Goal: Task Accomplishment & Management: Use online tool/utility

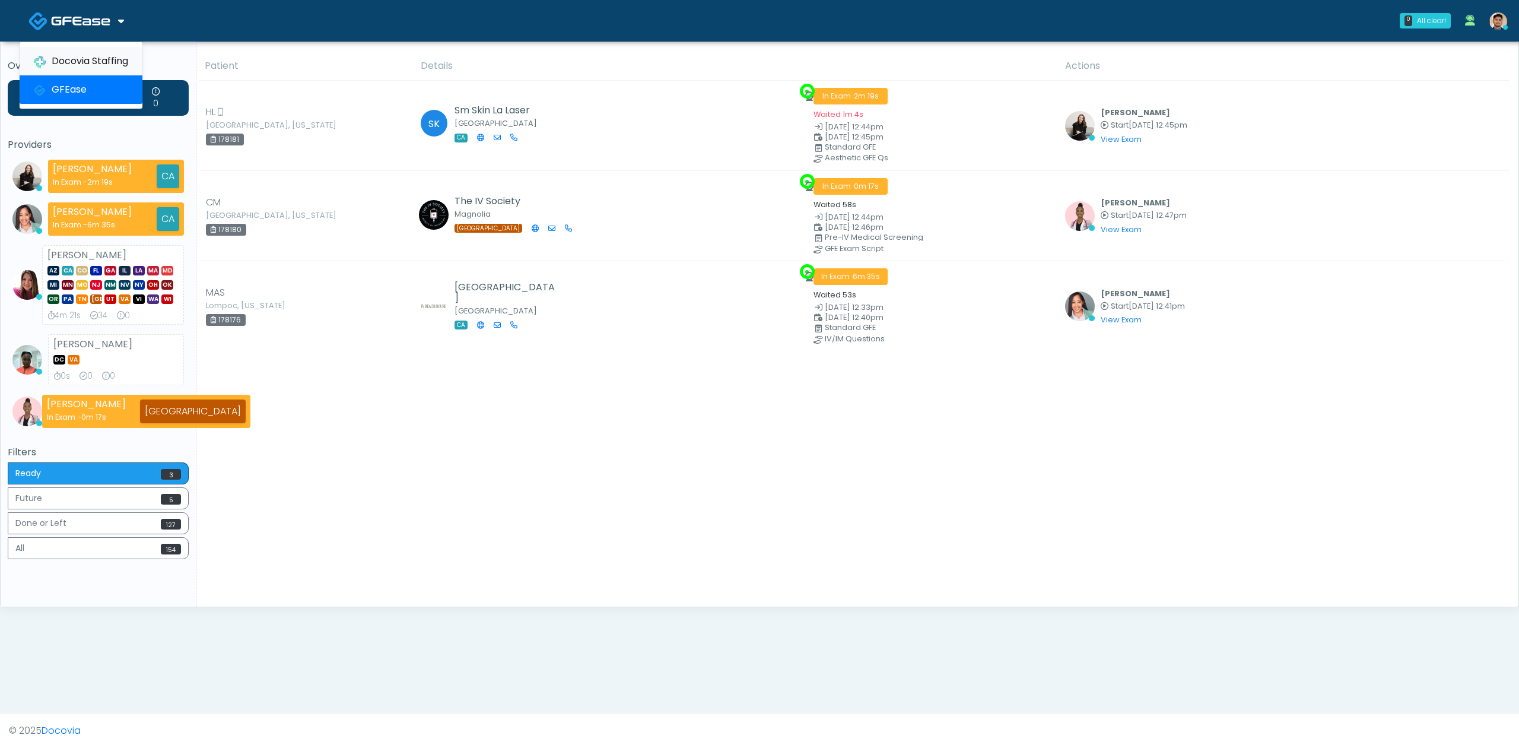
click at [100, 58] on link "Docovia Staffing" at bounding box center [81, 61] width 123 height 28
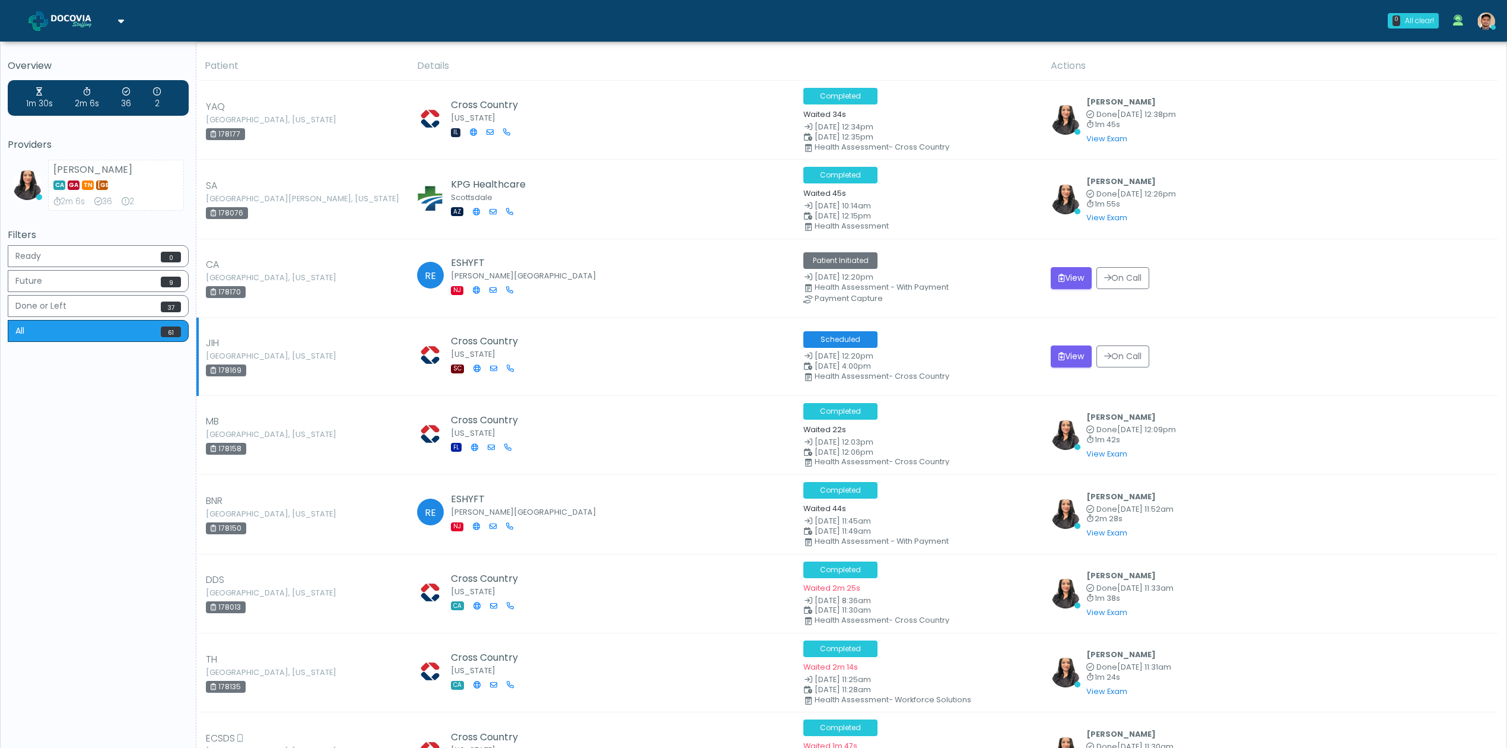
click at [334, 354] on div "JIH North Charleston, South Carolina 178169" at bounding box center [304, 356] width 197 height 41
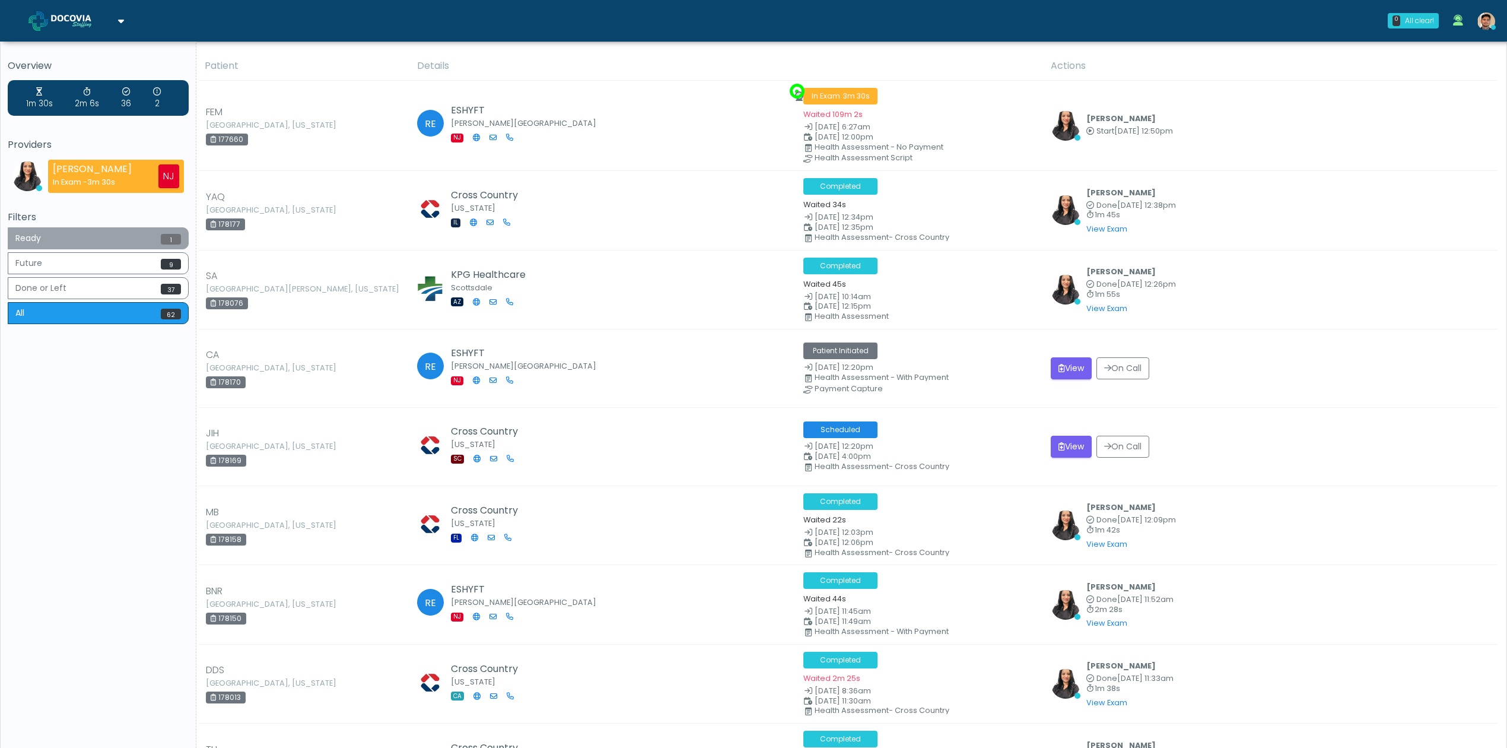
click at [139, 234] on button "Ready 1" at bounding box center [98, 238] width 181 height 22
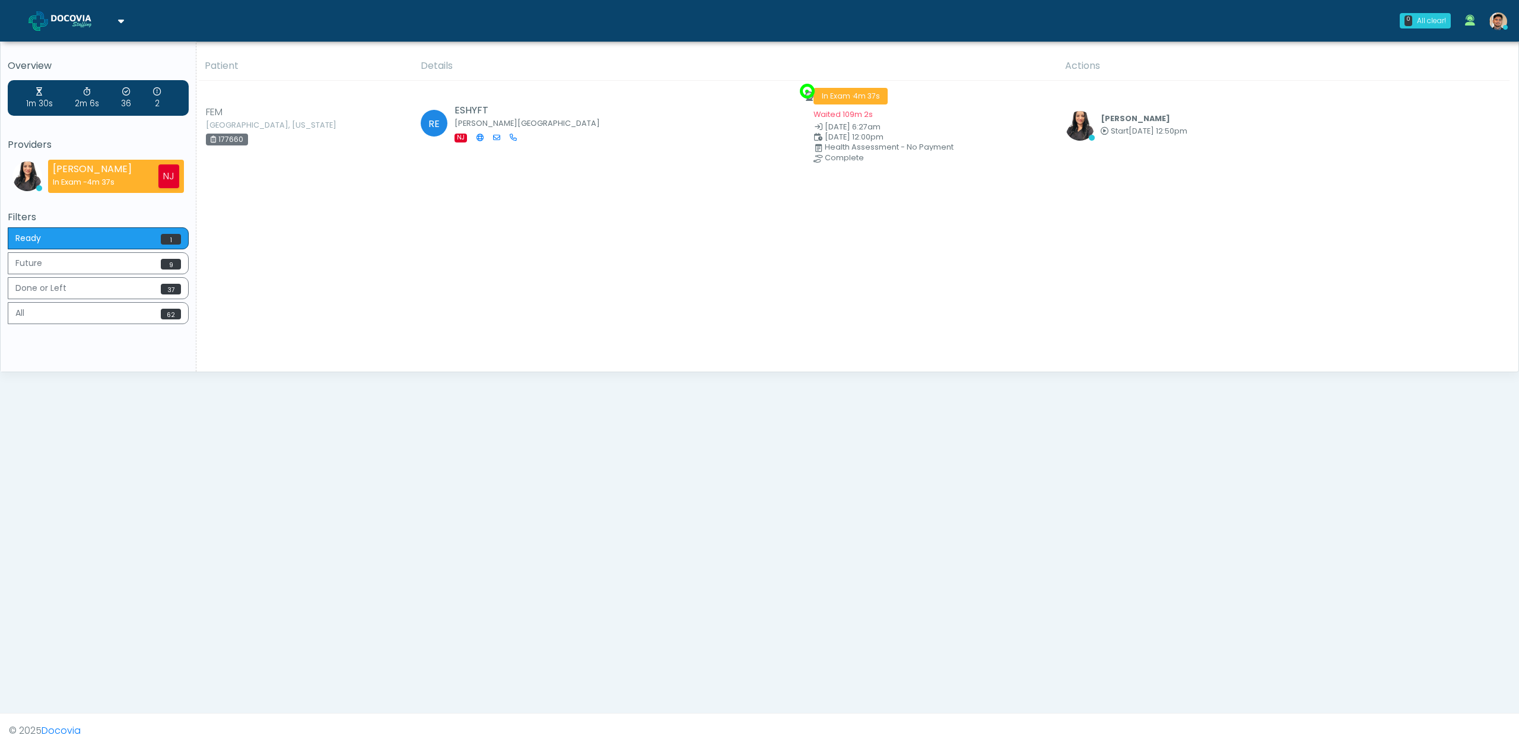
click at [715, 236] on div "Patient Details Actions FEM Fayetteville, Pennsylvania 177660 RE ESHYFT Howell …" at bounding box center [852, 212] width 1313 height 320
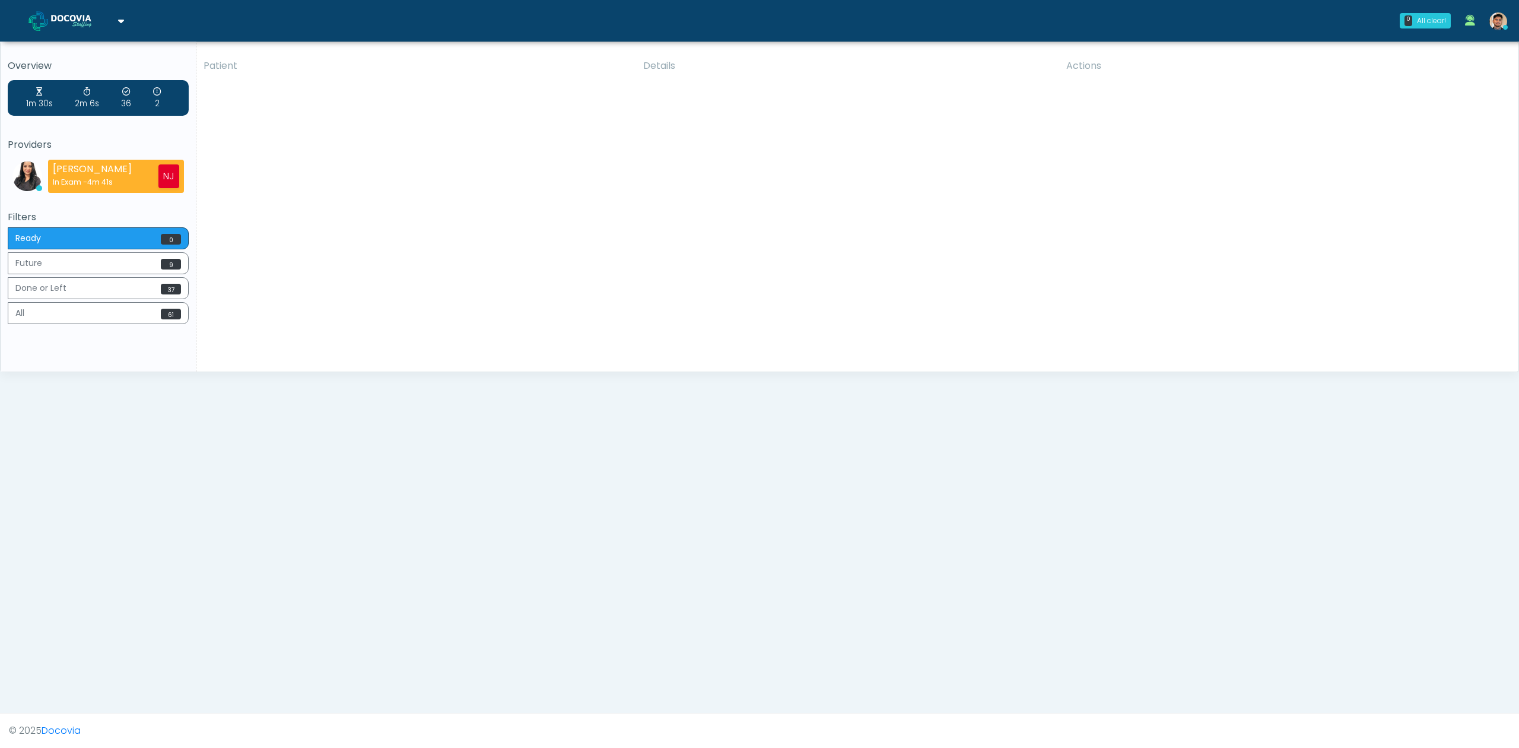
click at [97, 178] on span "4m 41s" at bounding box center [100, 182] width 26 height 10
click at [99, 320] on button "All 61" at bounding box center [98, 313] width 181 height 22
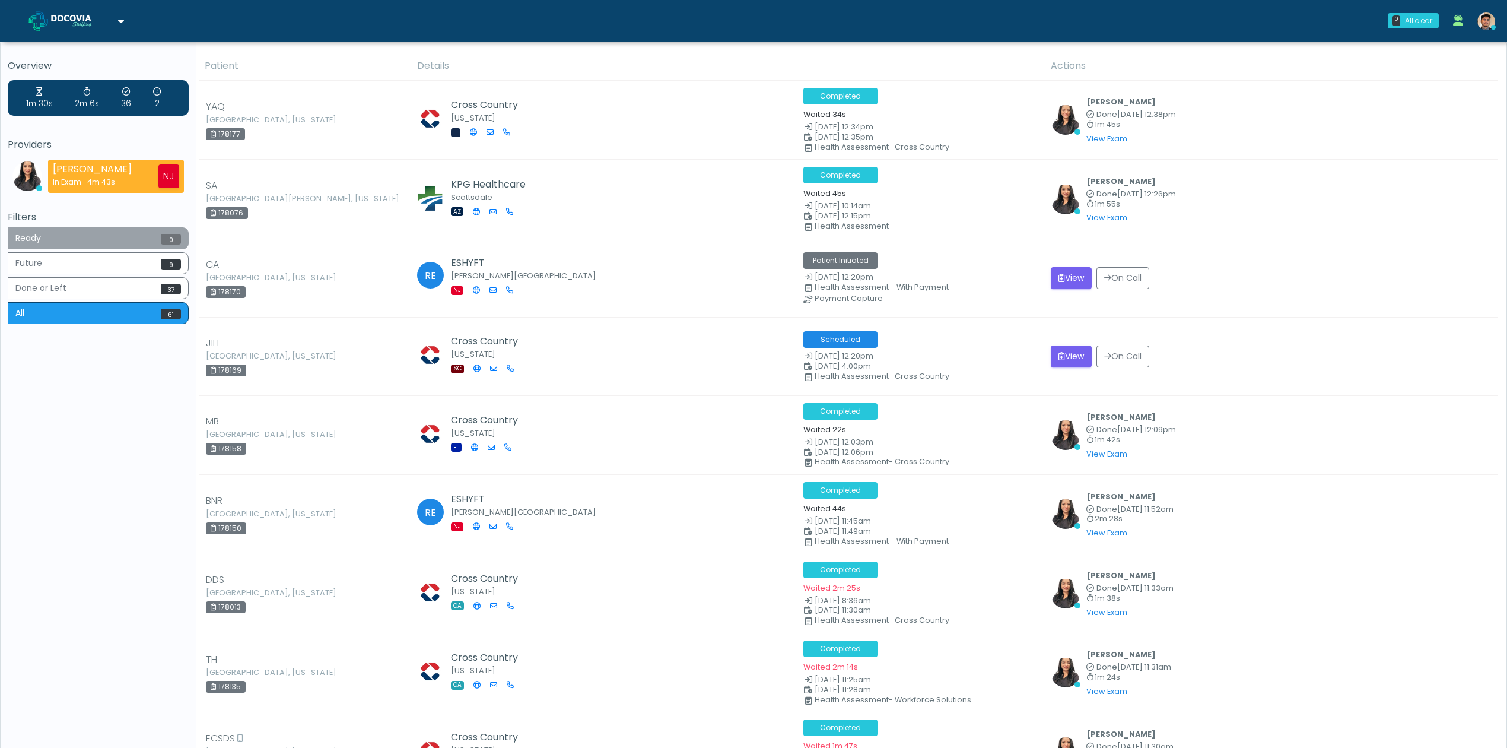
click at [94, 241] on button "Ready 0" at bounding box center [98, 238] width 181 height 22
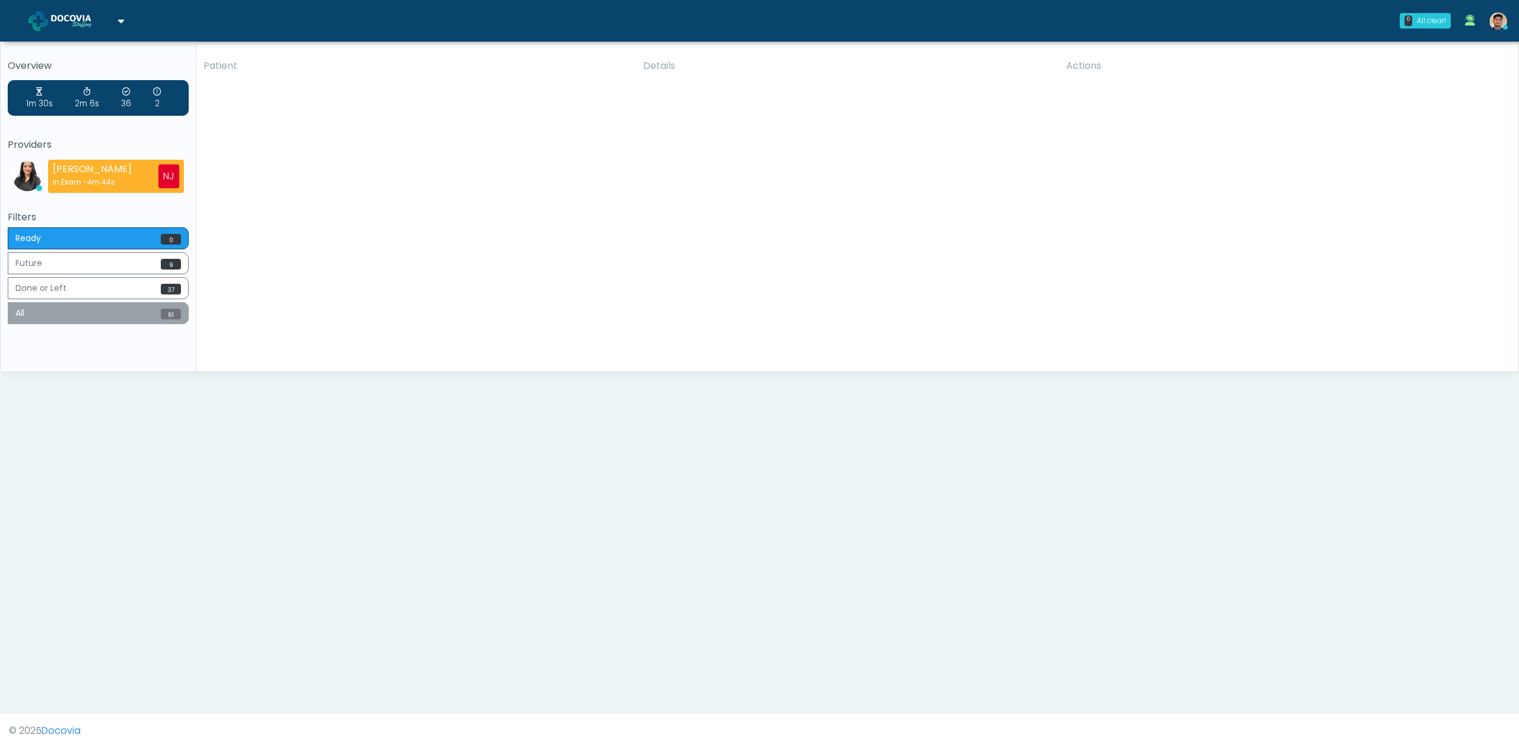
click at [103, 323] on button "All 61" at bounding box center [98, 313] width 181 height 22
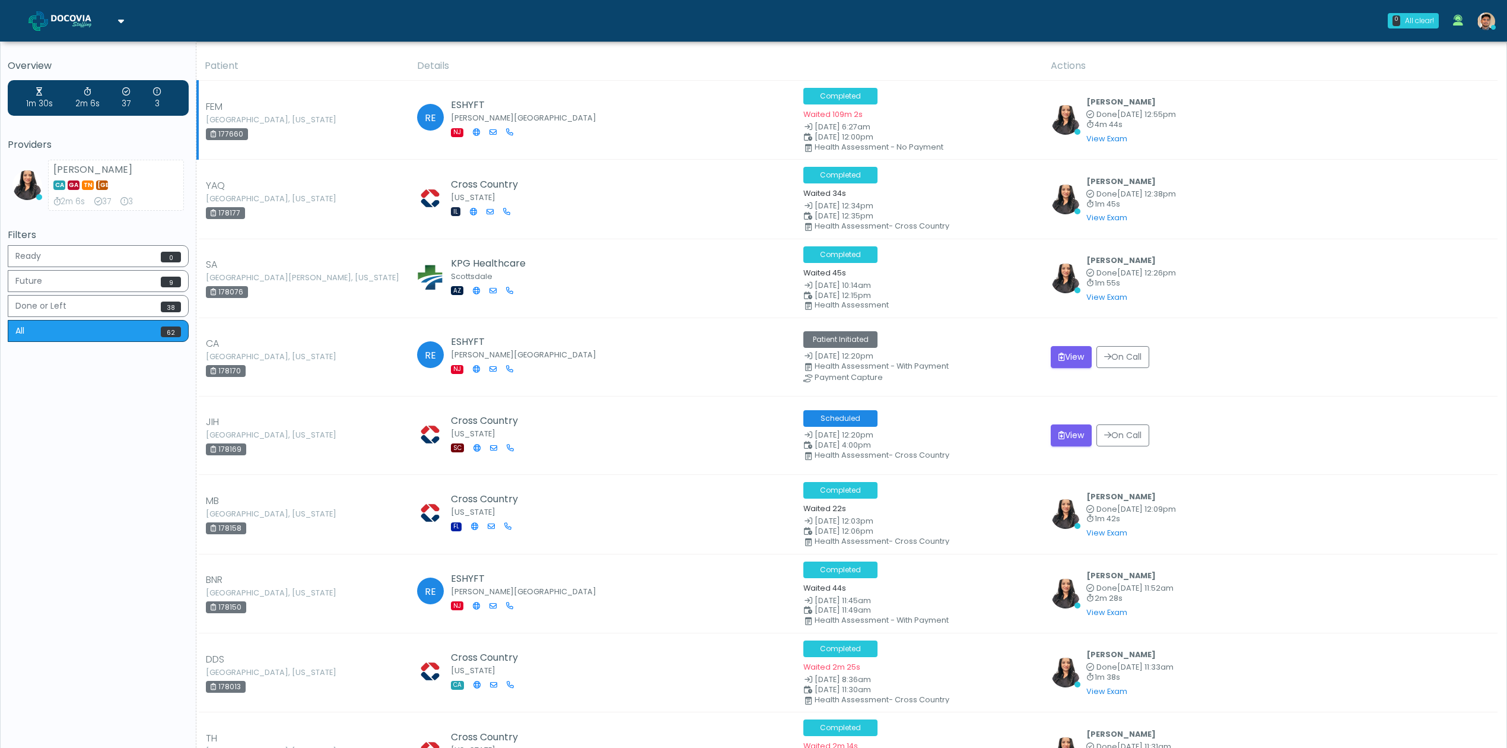
click at [231, 135] on div "177660" at bounding box center [227, 134] width 42 height 12
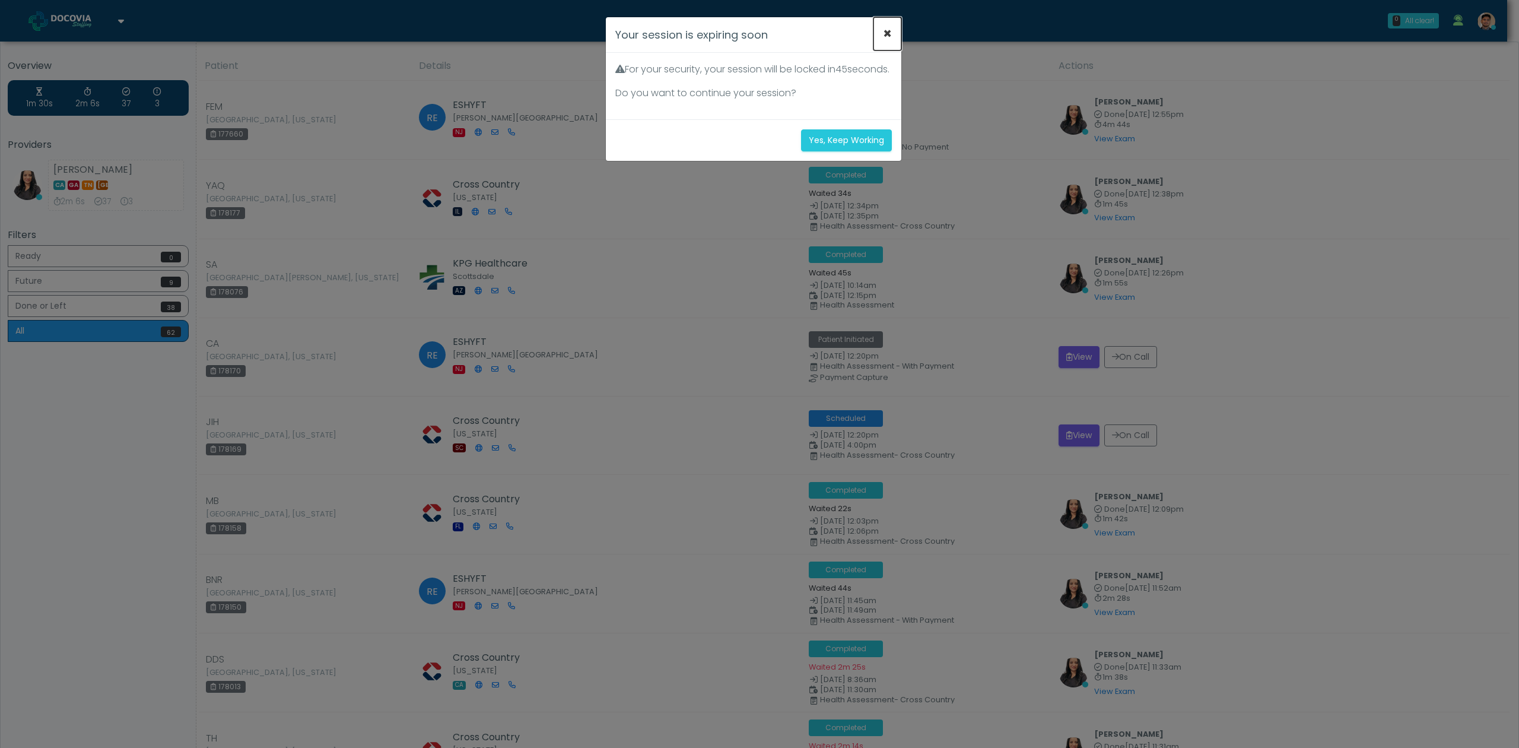
click at [889, 32] on button "×" at bounding box center [888, 33] width 28 height 33
